Goal: Information Seeking & Learning: Understand process/instructions

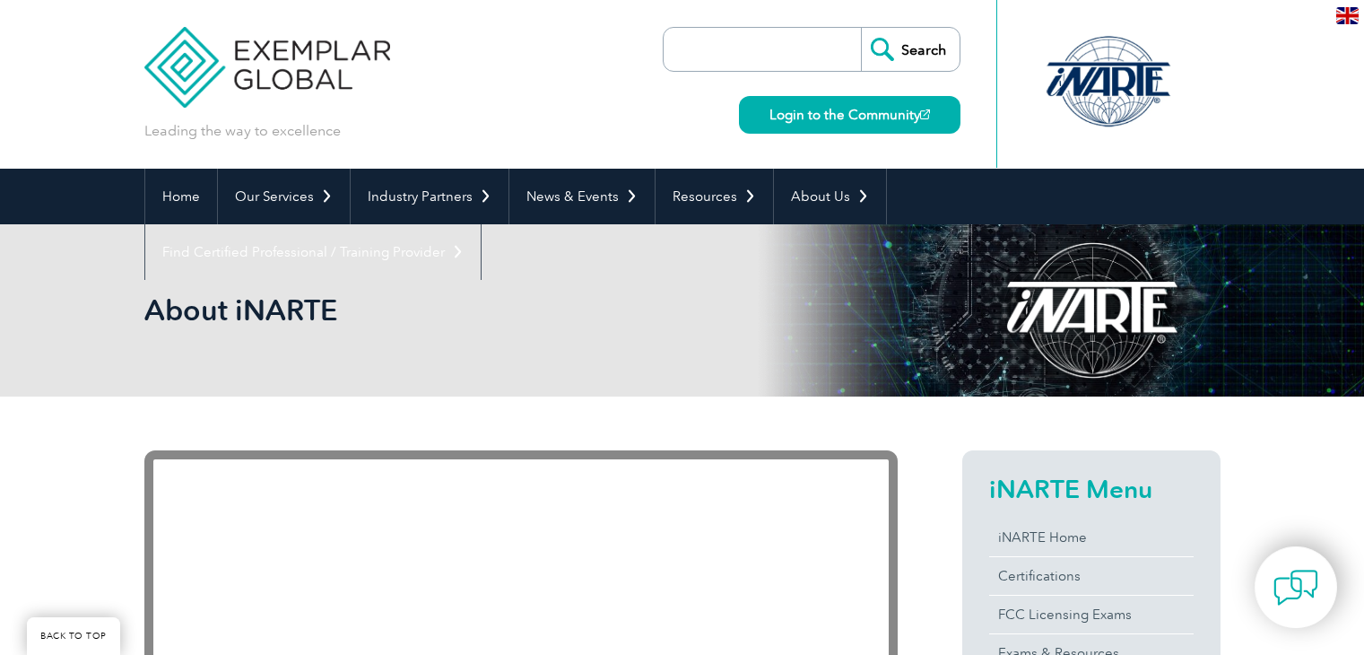
scroll to position [340, 0]
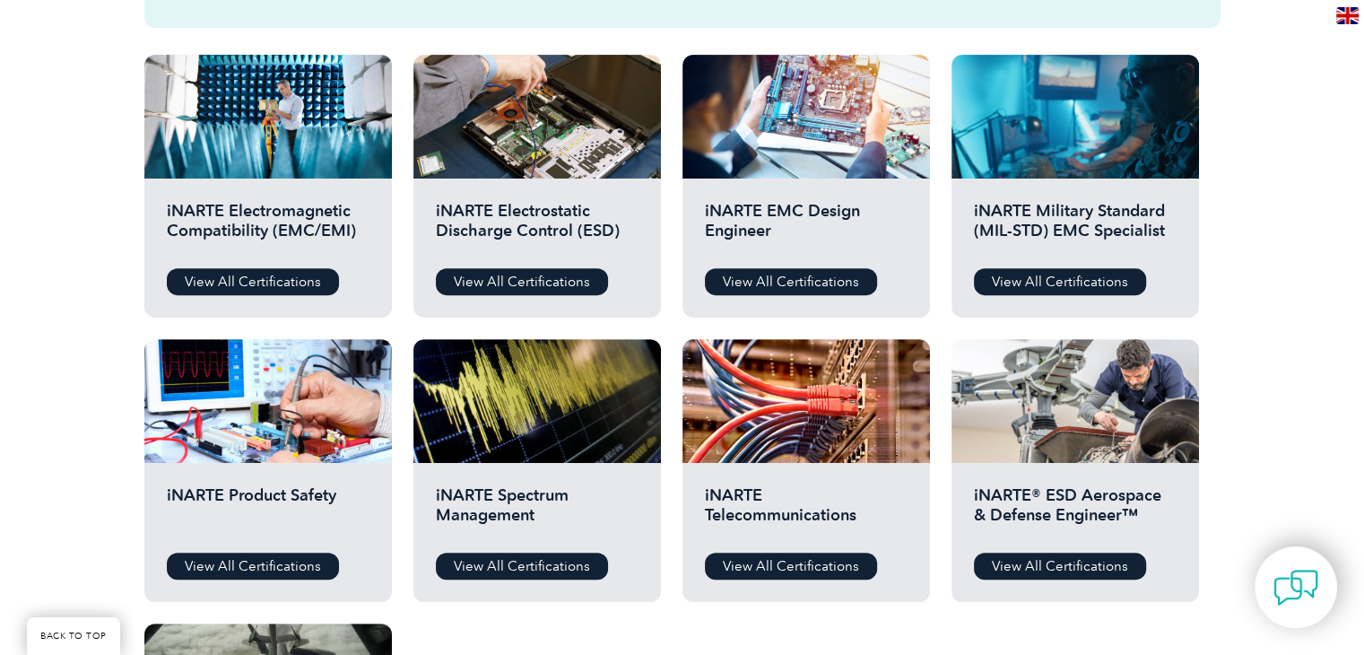
scroll to position [628, 0]
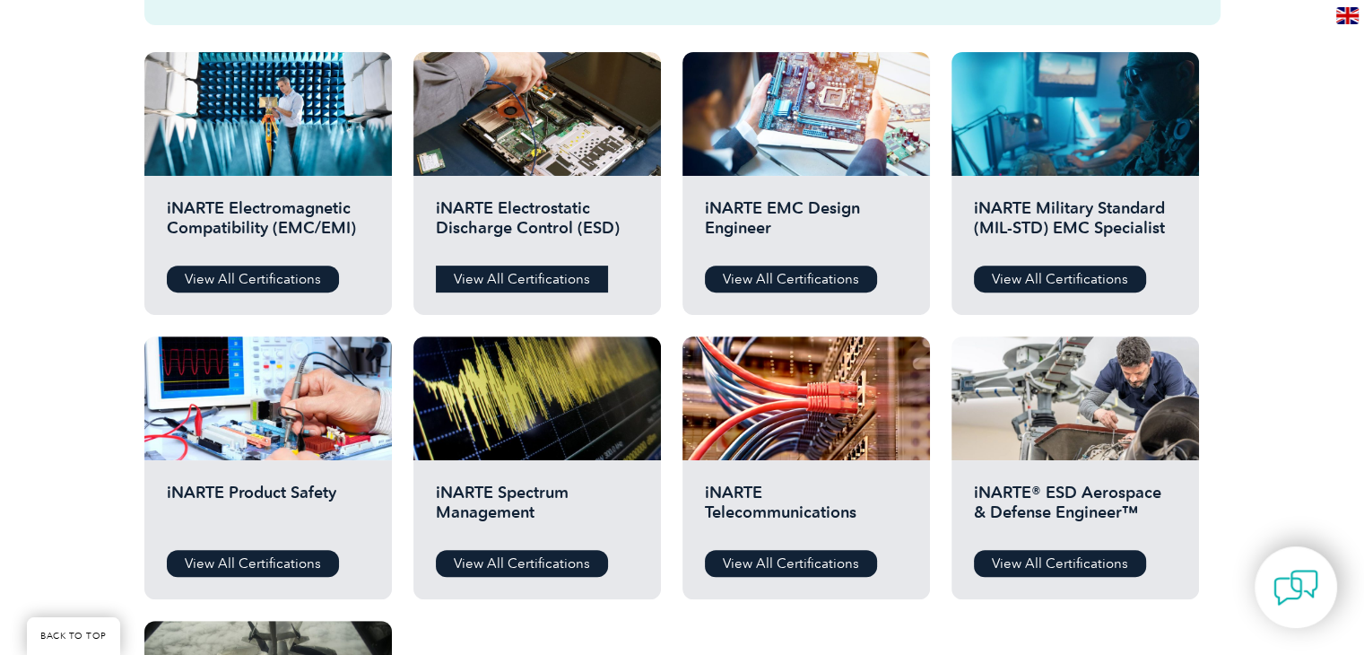
click at [517, 271] on link "View All Certifications" at bounding box center [522, 278] width 172 height 27
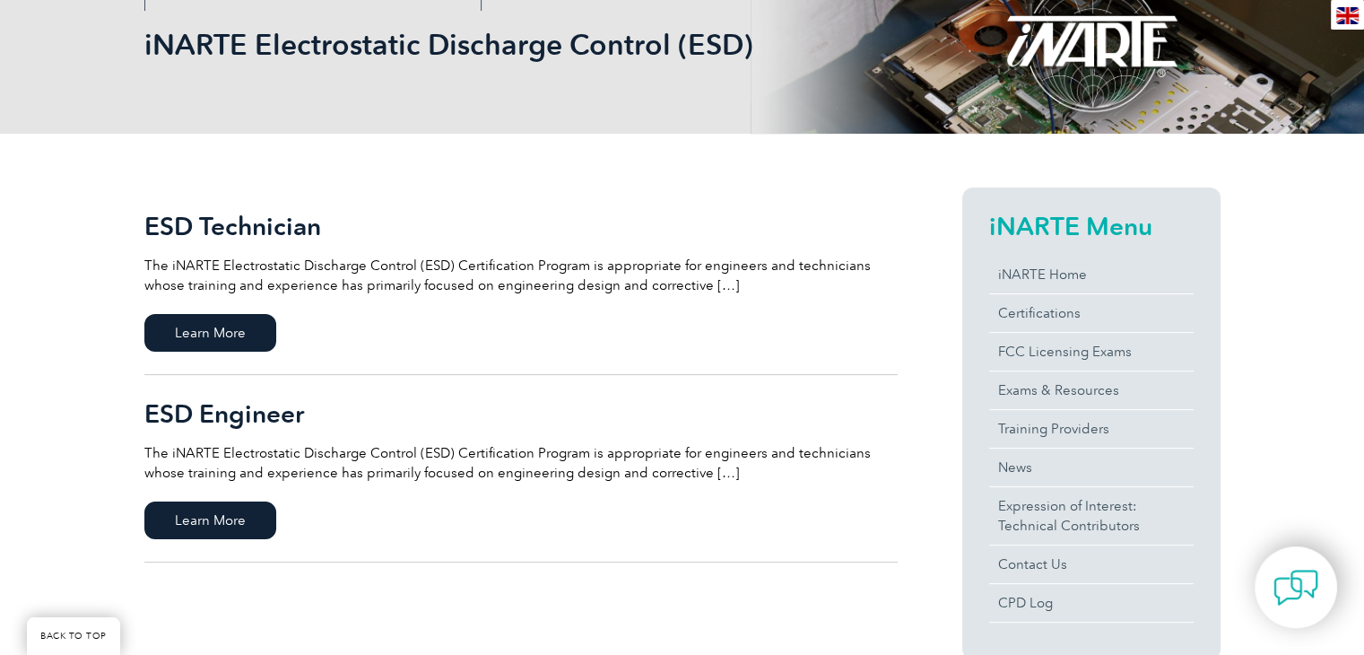
scroll to position [538, 0]
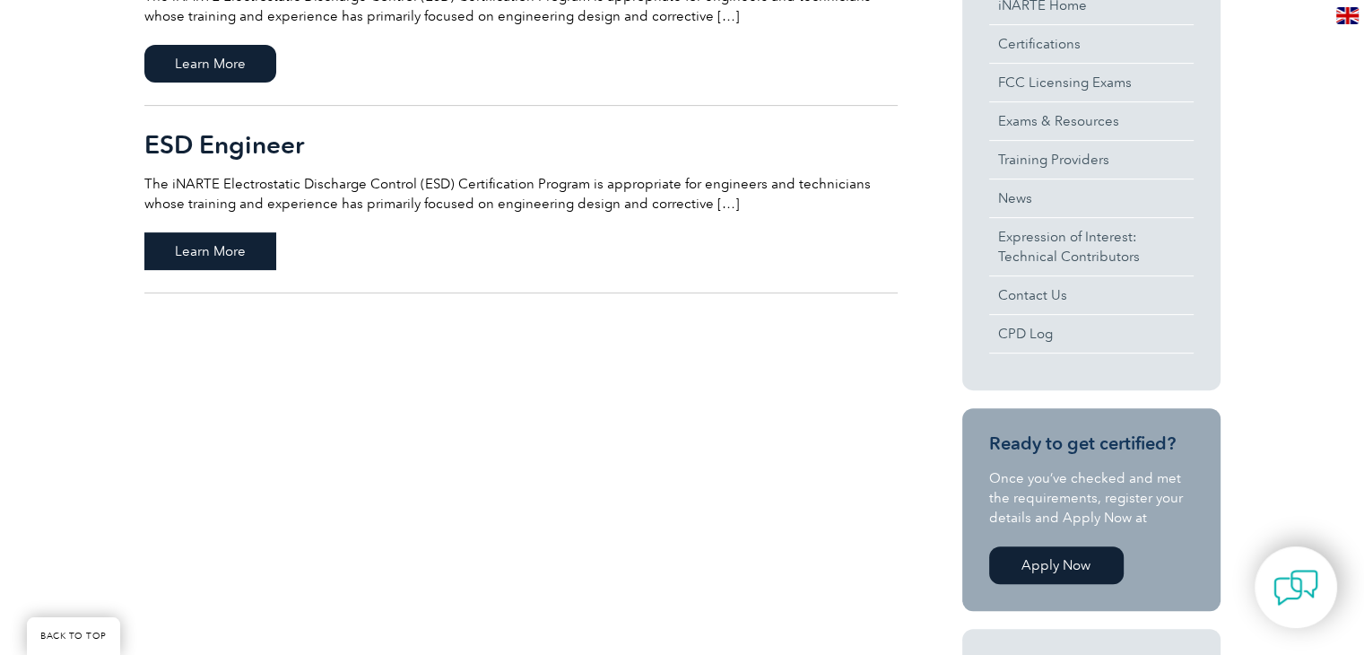
click at [217, 259] on span "Learn More" at bounding box center [210, 251] width 132 height 38
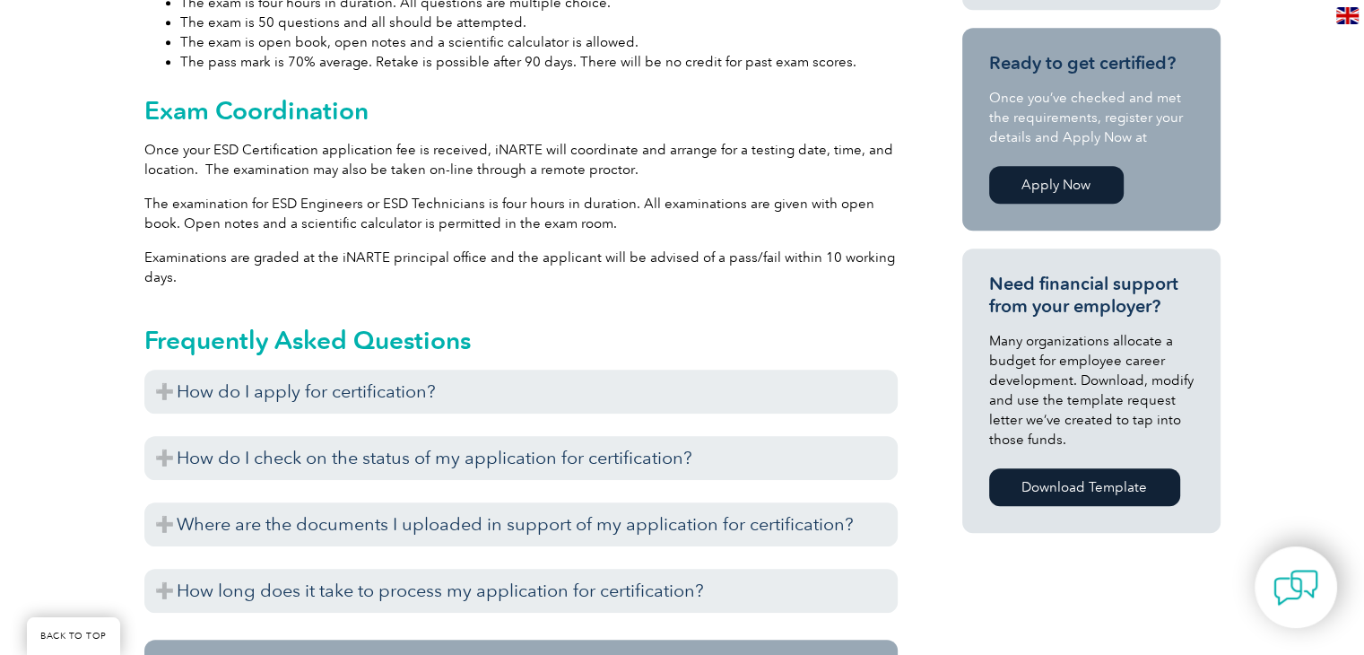
scroll to position [1057, 0]
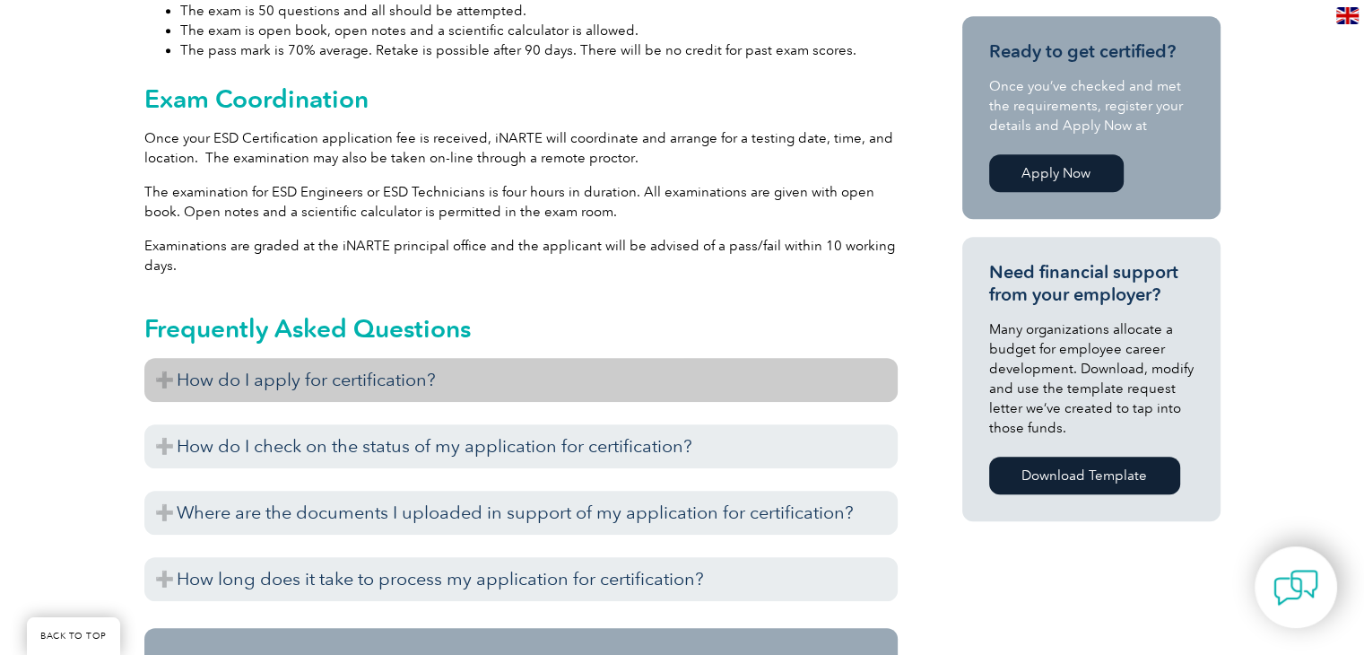
click at [144, 377] on h3 "How do I apply for certification?" at bounding box center [520, 380] width 753 height 44
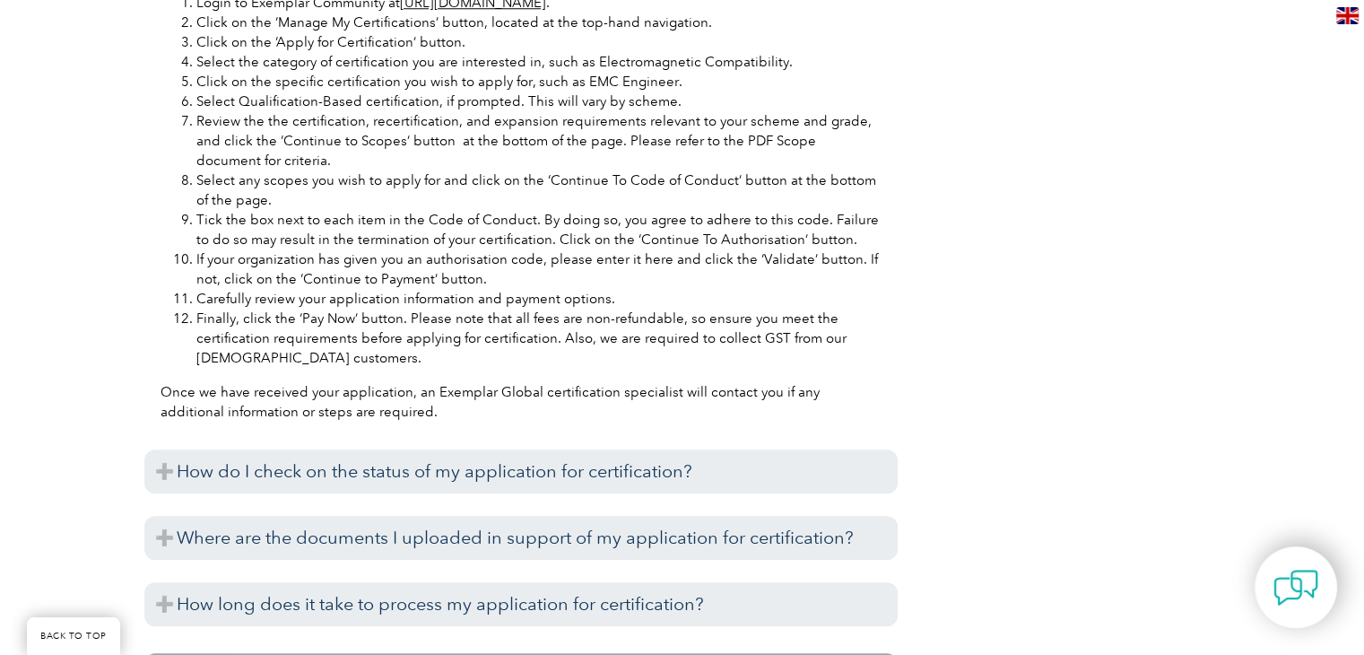
scroll to position [1685, 0]
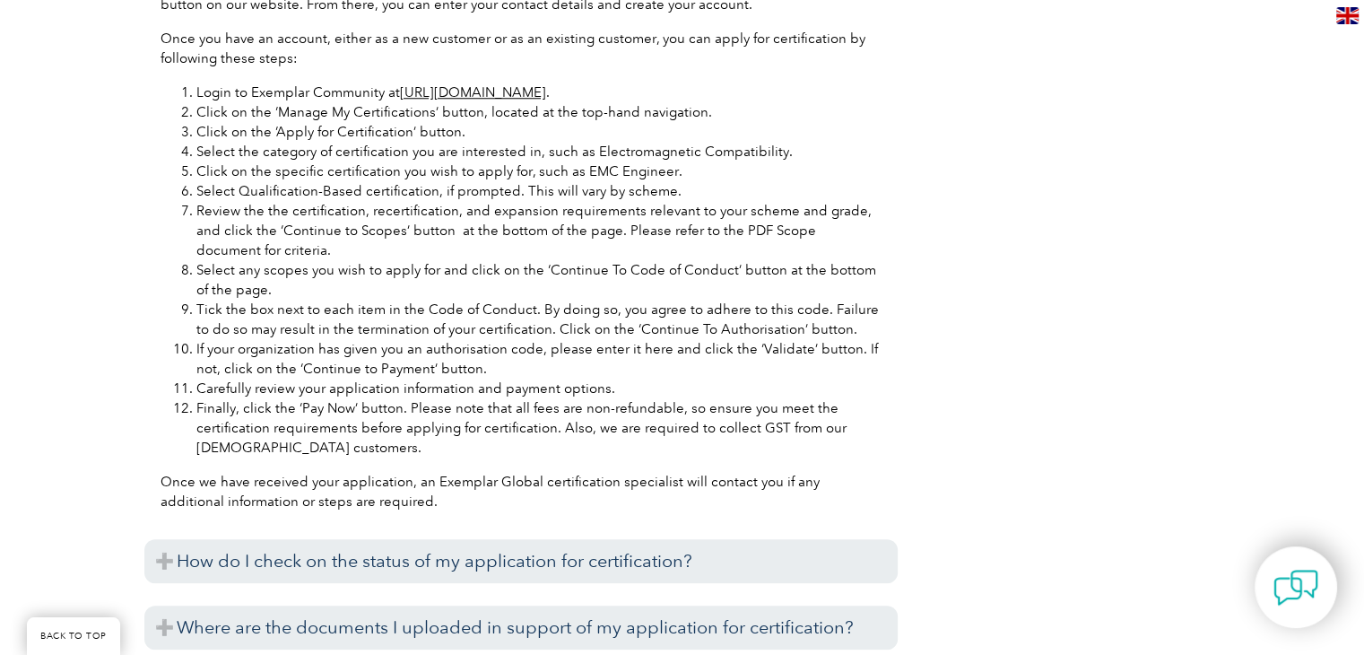
click at [463, 92] on link "https://community.exemplarglobal.org/" at bounding box center [473, 92] width 146 height 16
